Goal: Communication & Community: Answer question/provide support

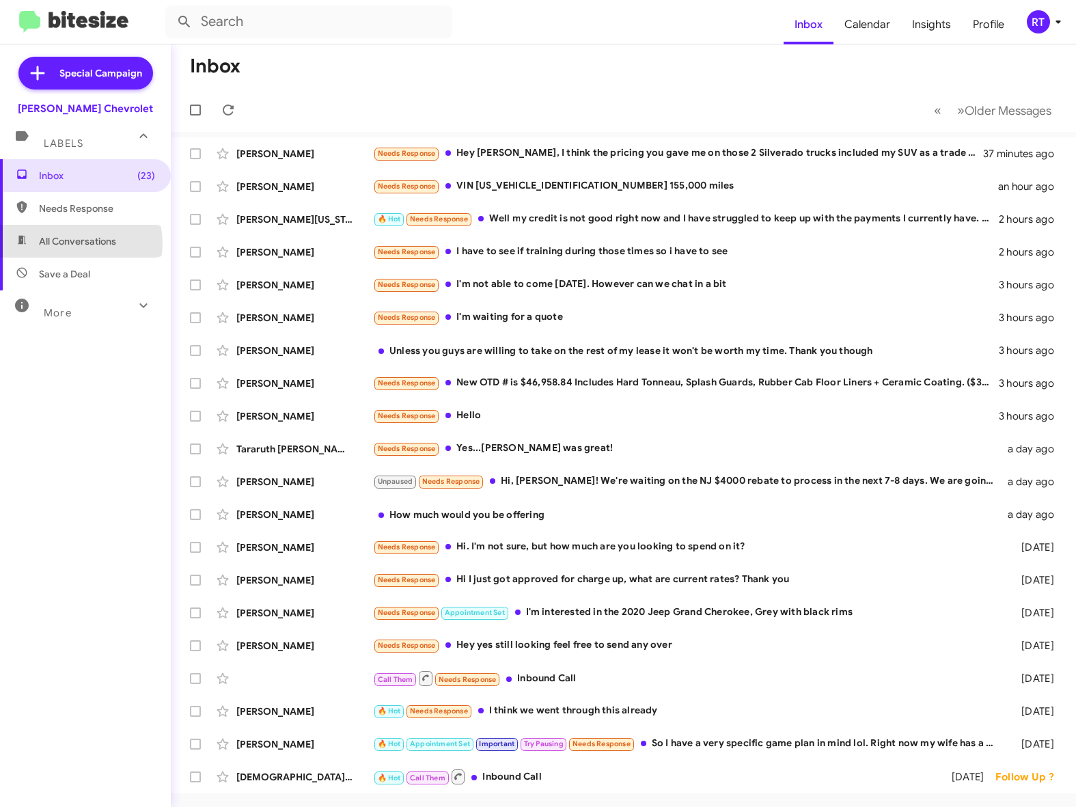
click at [79, 243] on span "All Conversations" at bounding box center [77, 241] width 77 height 14
type input "in:all-conversations"
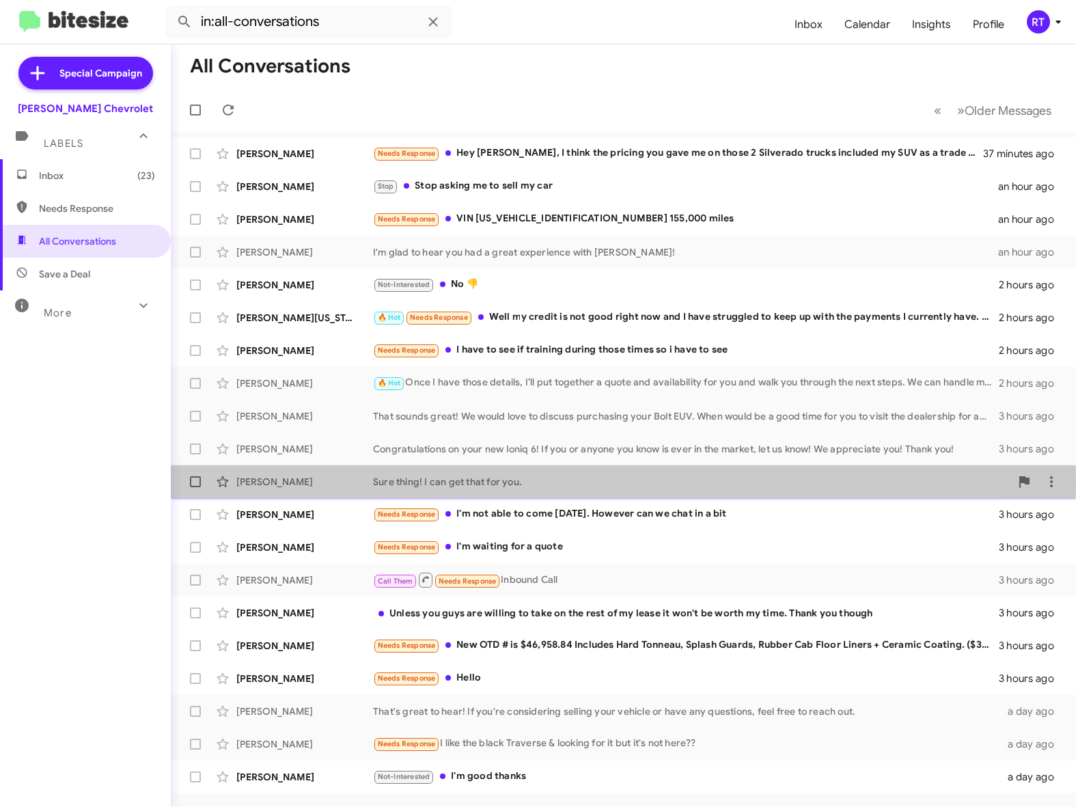
click at [258, 483] on div "Dave Wolfson" at bounding box center [304, 482] width 137 height 14
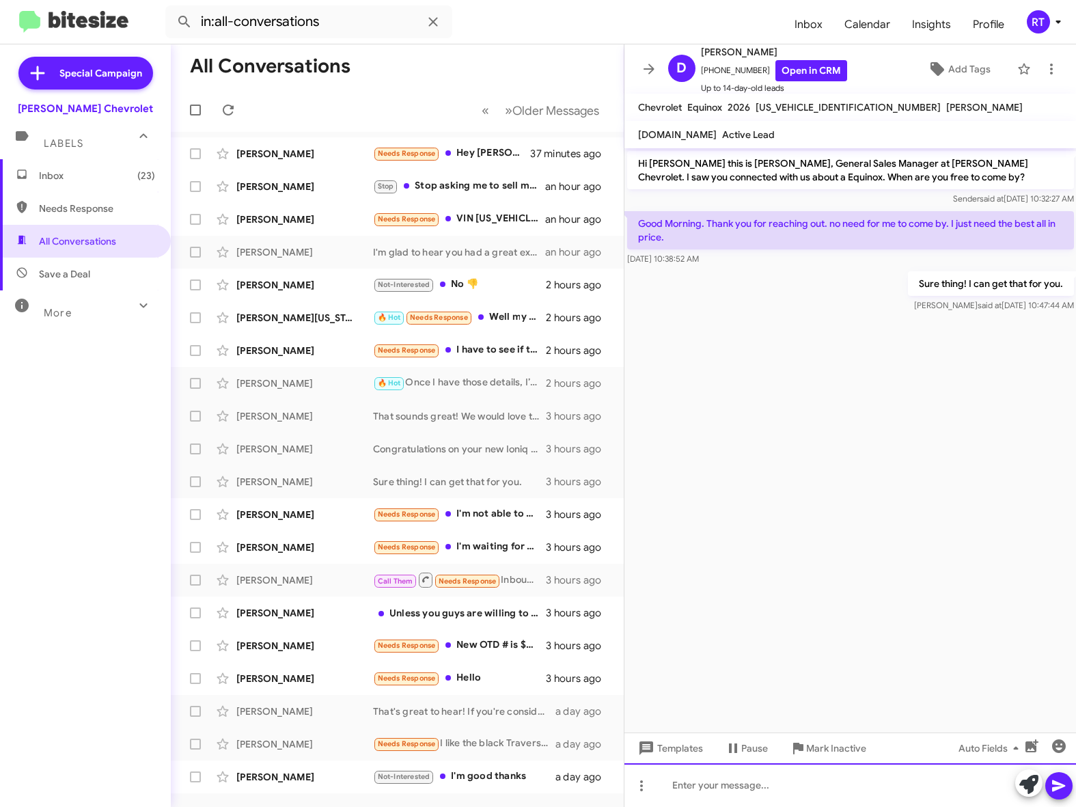
click at [676, 784] on div at bounding box center [850, 785] width 452 height 44
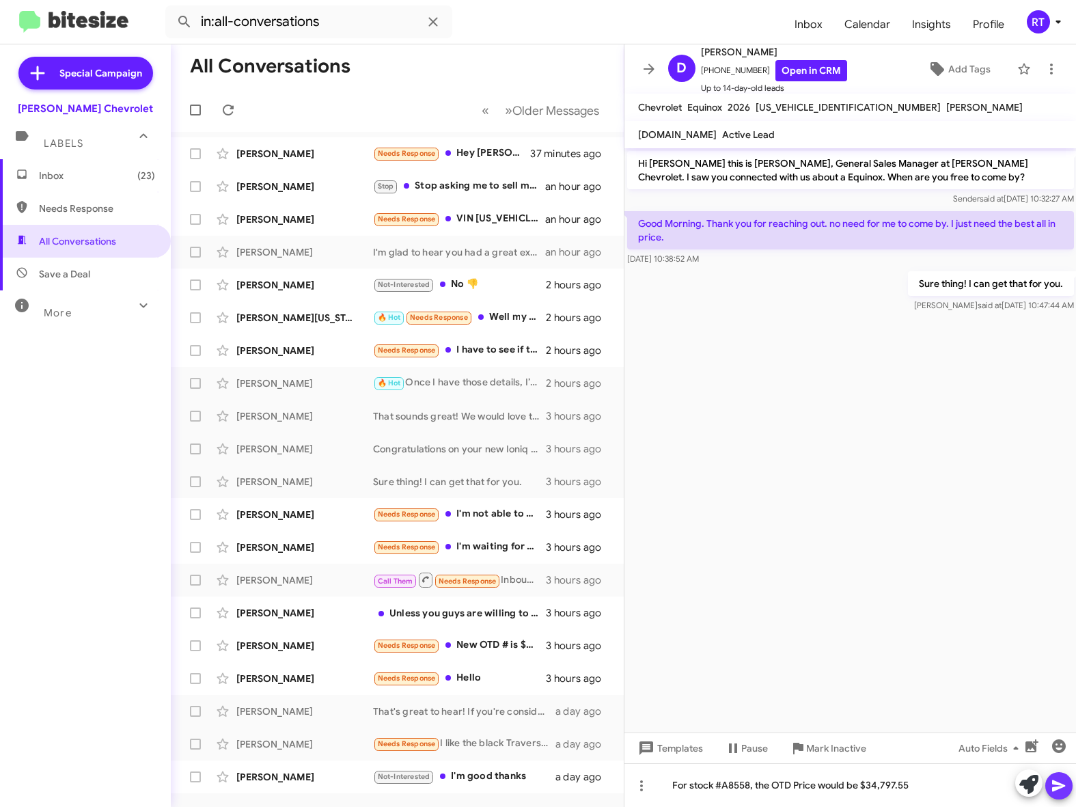
click at [1066, 786] on icon at bounding box center [1059, 785] width 16 height 16
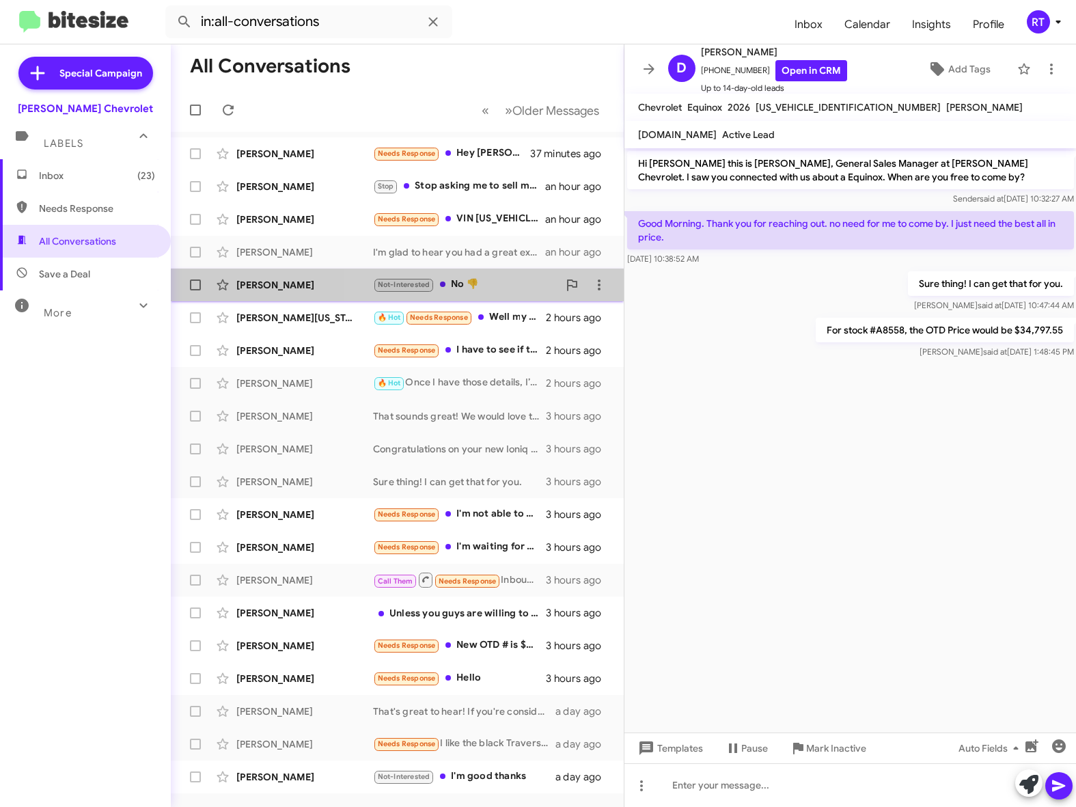
click at [454, 286] on div "Not-Interested No 👎" at bounding box center [465, 285] width 185 height 16
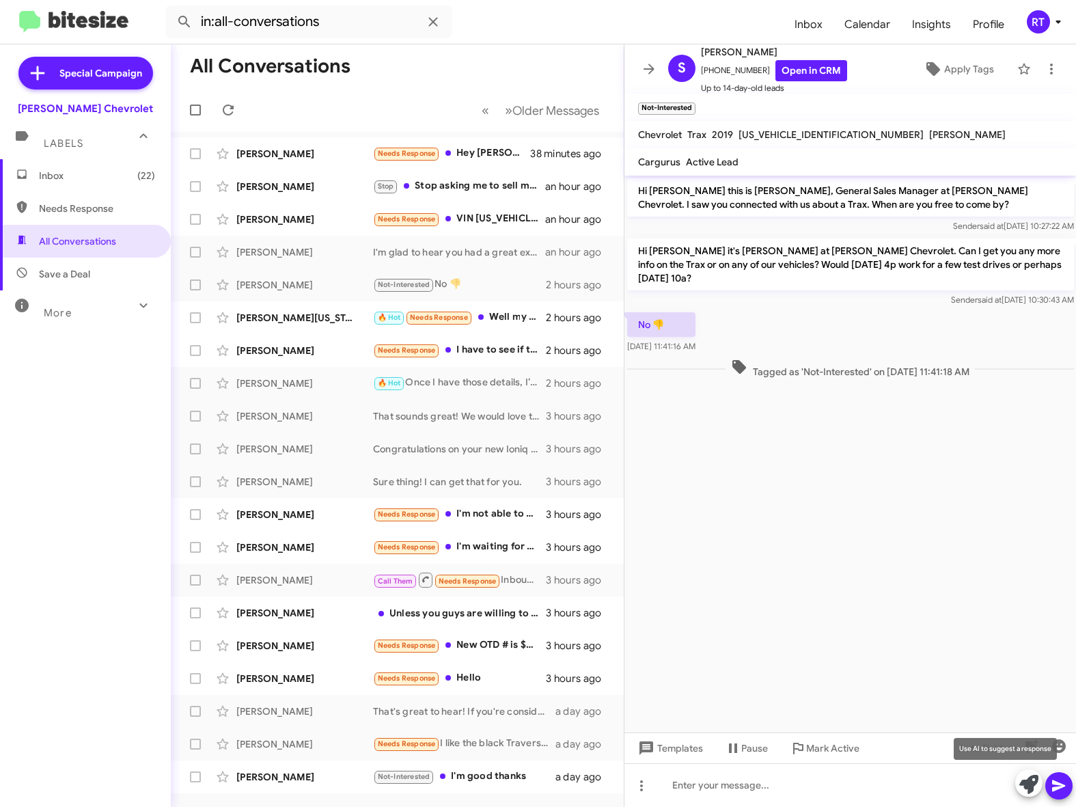
click at [1027, 784] on icon at bounding box center [1028, 784] width 19 height 19
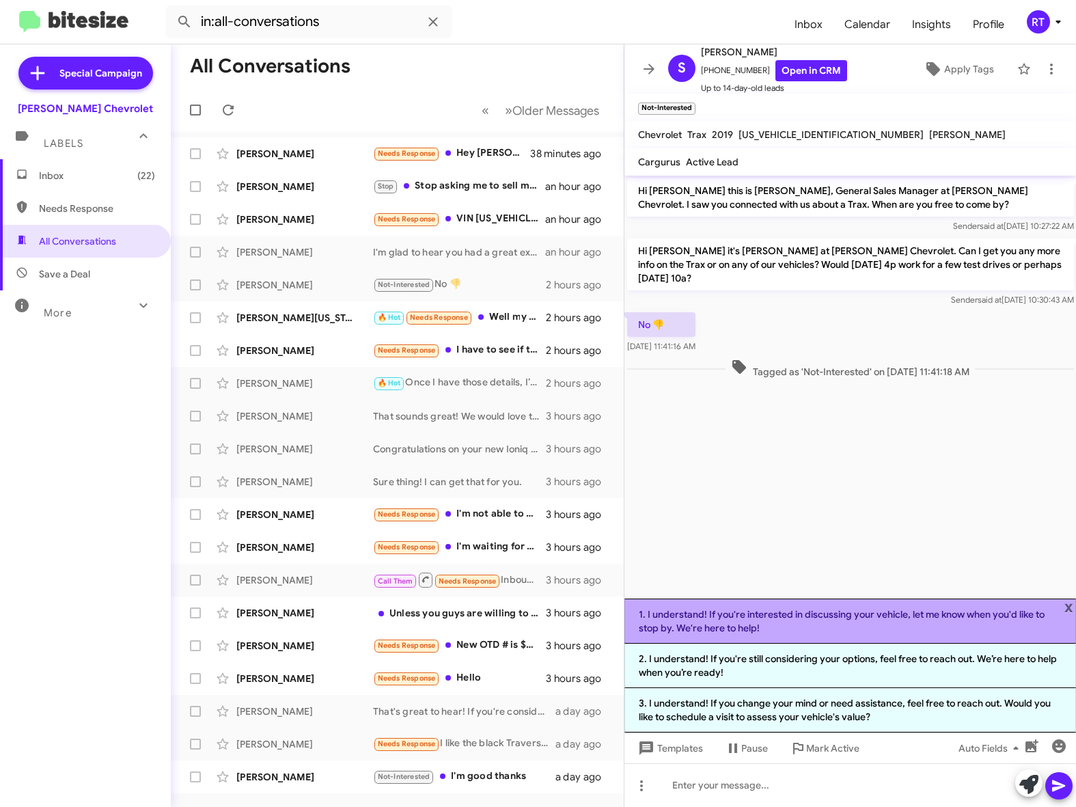
click at [846, 604] on li "1. I understand! If you're interested in discussing your vehicle, let me know w…" at bounding box center [850, 620] width 452 height 45
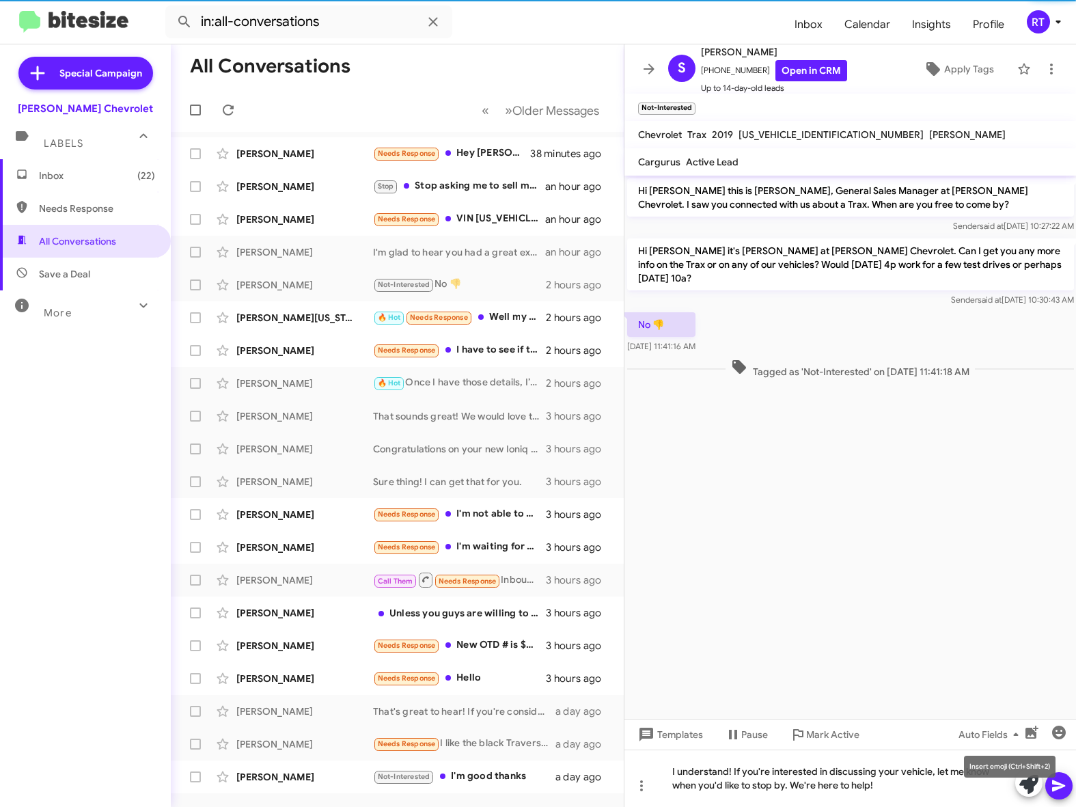
click at [1061, 785] on mat-tooltip-component "Insert emoji (Ctrl+Shift+2)" at bounding box center [1009, 766] width 111 height 41
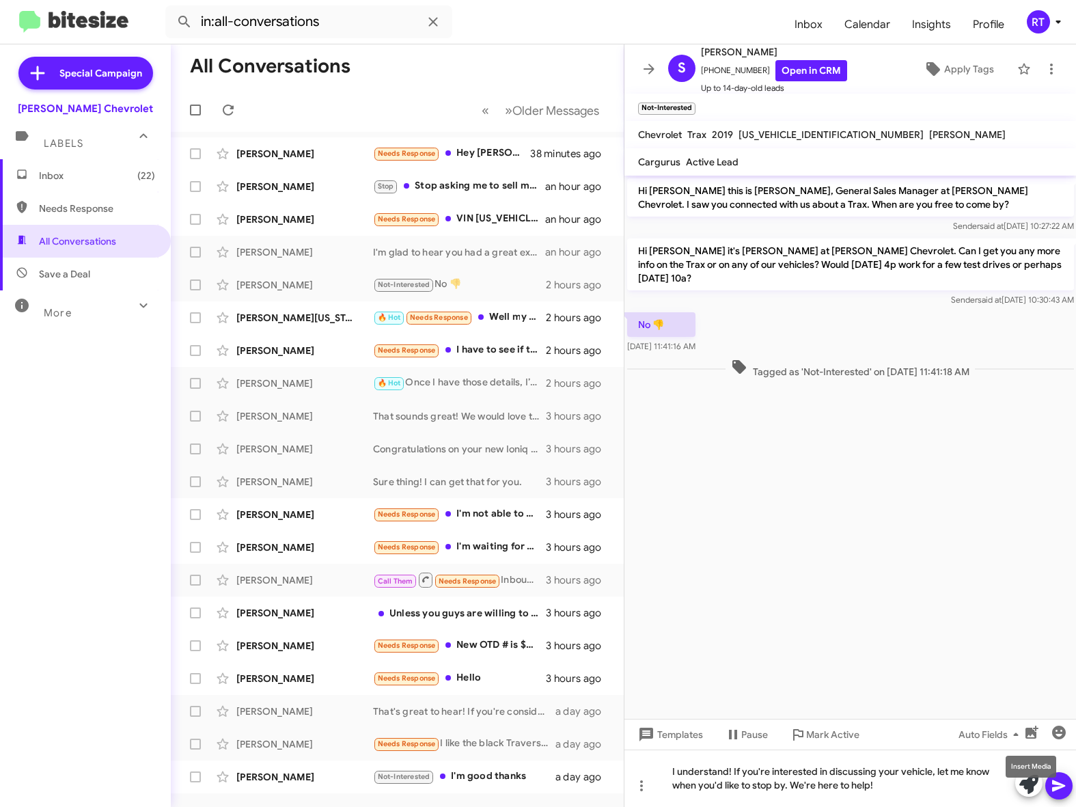
click at [1057, 785] on mat-tooltip-component "Insert Media" at bounding box center [1031, 766] width 70 height 41
click at [865, 570] on cdk-virtual-scroll-viewport "Hi Shelley this is Adam Elkins, General Sales Manager at Elkins Chevrolet. I sa…" at bounding box center [850, 447] width 452 height 543
click at [1061, 785] on mat-tooltip-component "Insert Media" at bounding box center [1031, 766] width 70 height 41
click at [1058, 779] on mat-tooltip-component "Insert Media" at bounding box center [1031, 766] width 70 height 41
